Goal: Task Accomplishment & Management: Complete application form

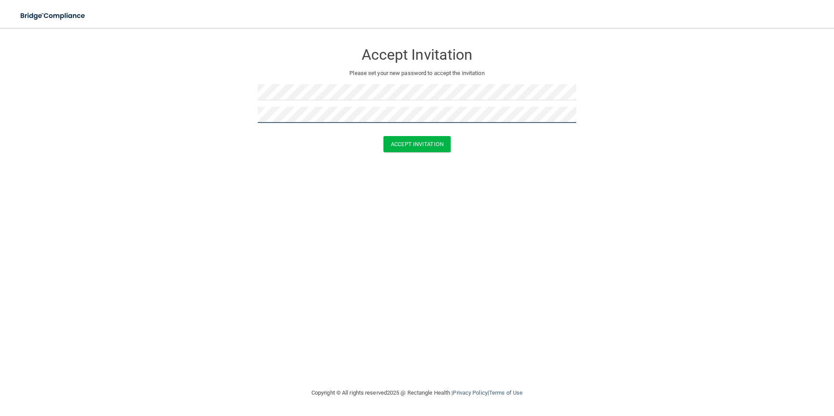
click at [383, 136] on button "Accept Invitation" at bounding box center [416, 144] width 67 height 16
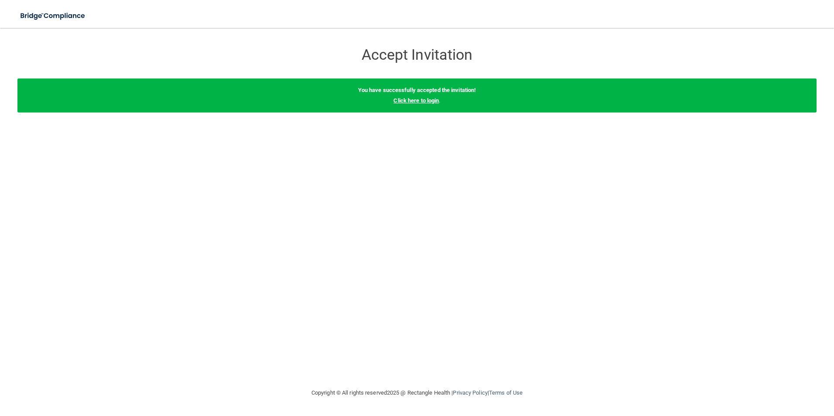
click at [412, 101] on link "Click here to login" at bounding box center [415, 100] width 45 height 7
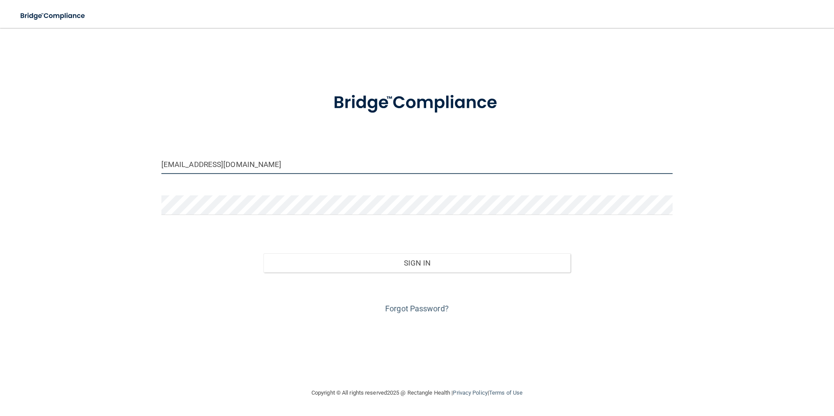
drag, startPoint x: 287, startPoint y: 168, endPoint x: 43, endPoint y: 154, distance: 244.2
click at [43, 154] on div "[EMAIL_ADDRESS][DOMAIN_NAME] Invalid email/password. You don't have permission …" at bounding box center [416, 208] width 799 height 342
type input "[EMAIL_ADDRESS][DOMAIN_NAME]"
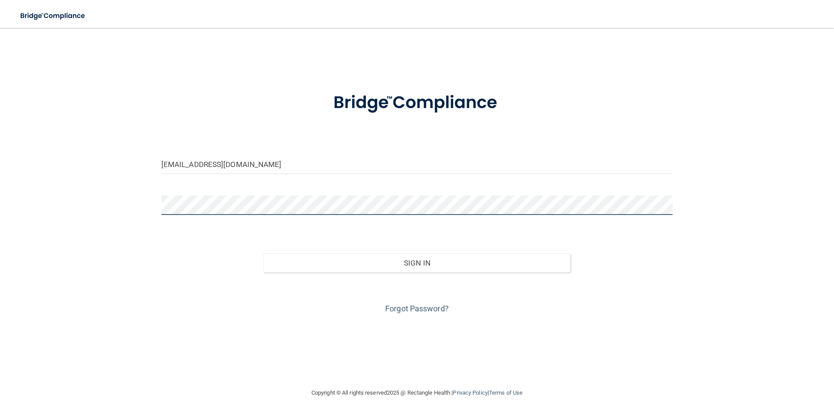
click at [263, 253] on button "Sign In" at bounding box center [416, 262] width 307 height 19
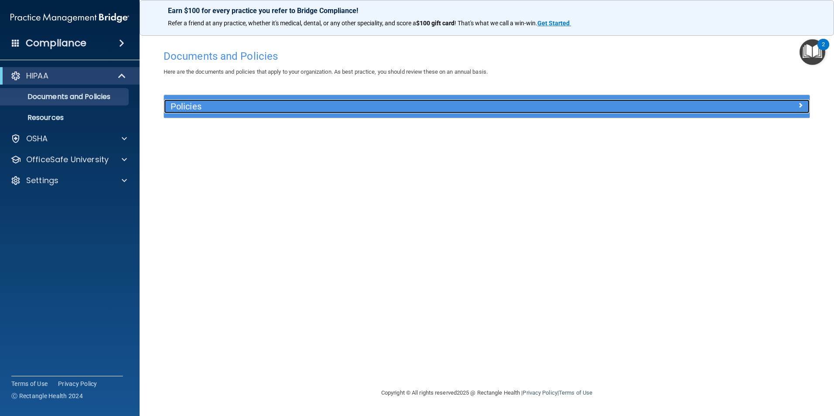
click at [194, 105] on h5 "Policies" at bounding box center [406, 107] width 471 height 10
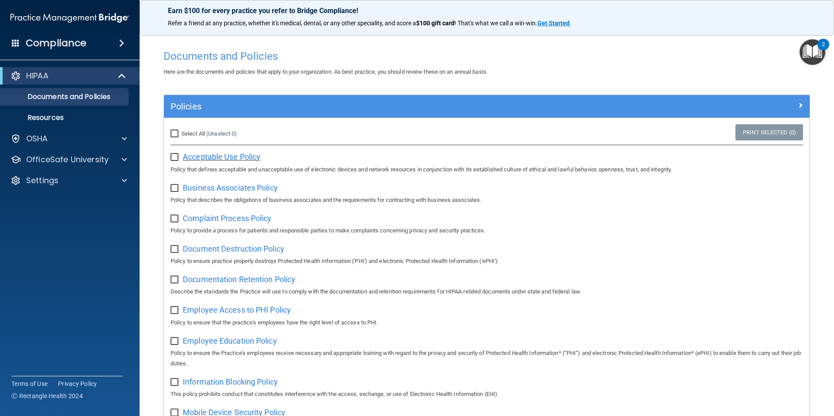
click at [219, 160] on span "Acceptable Use Policy" at bounding box center [222, 156] width 78 height 9
